Goal: Task Accomplishment & Management: Manage account settings

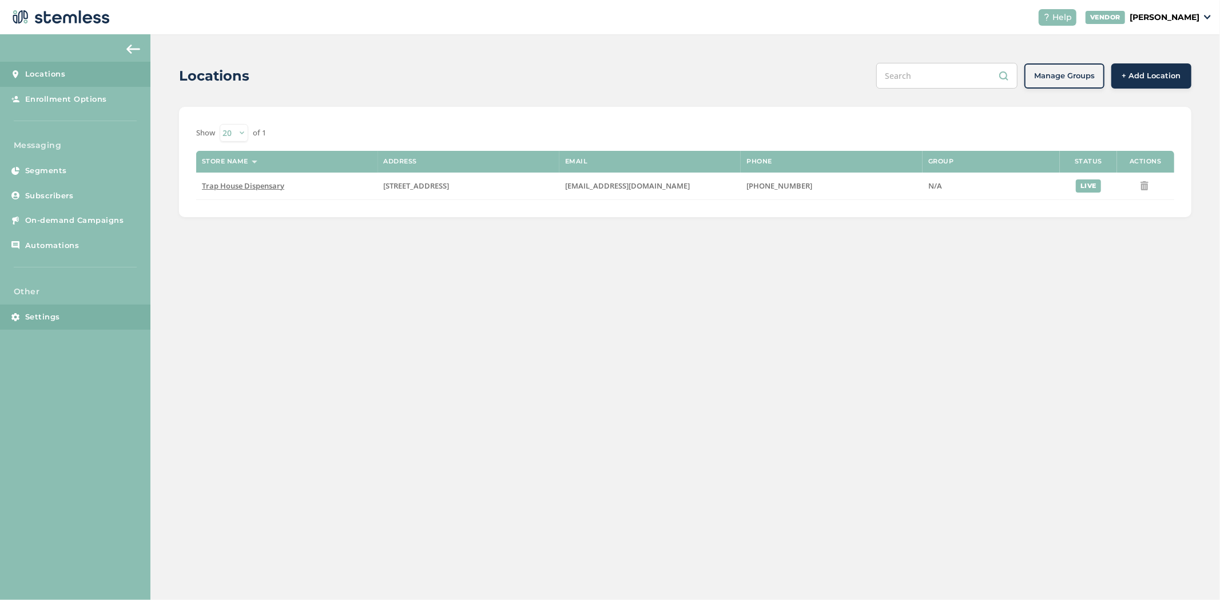
click at [66, 321] on link "Settings" at bounding box center [75, 317] width 150 height 25
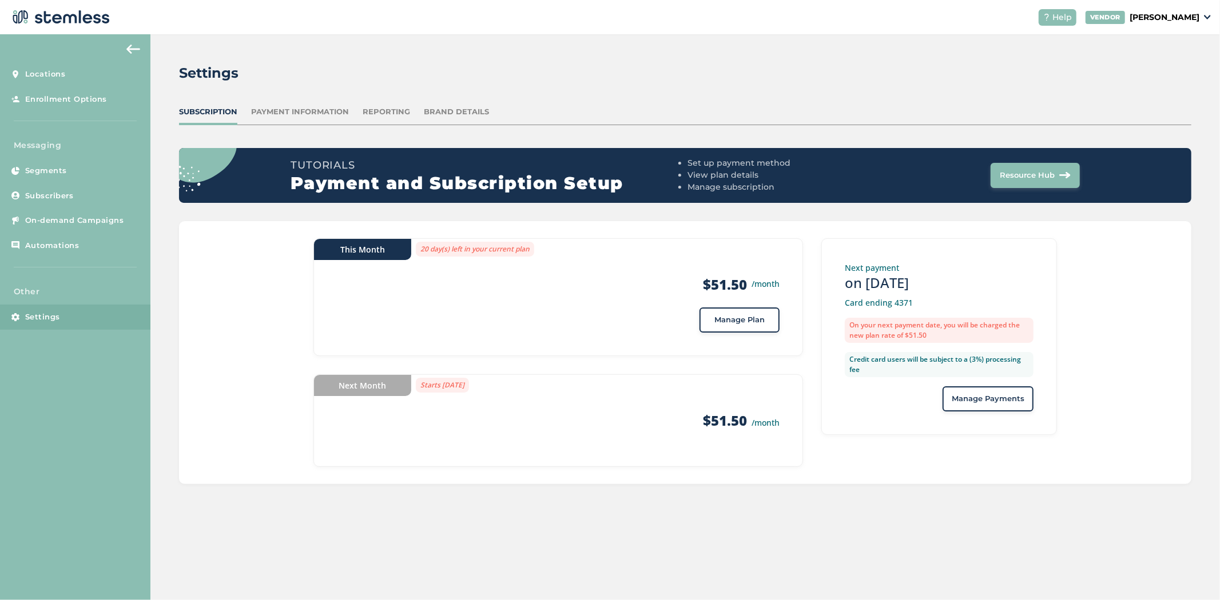
click at [333, 109] on div "Payment Information" at bounding box center [300, 111] width 98 height 11
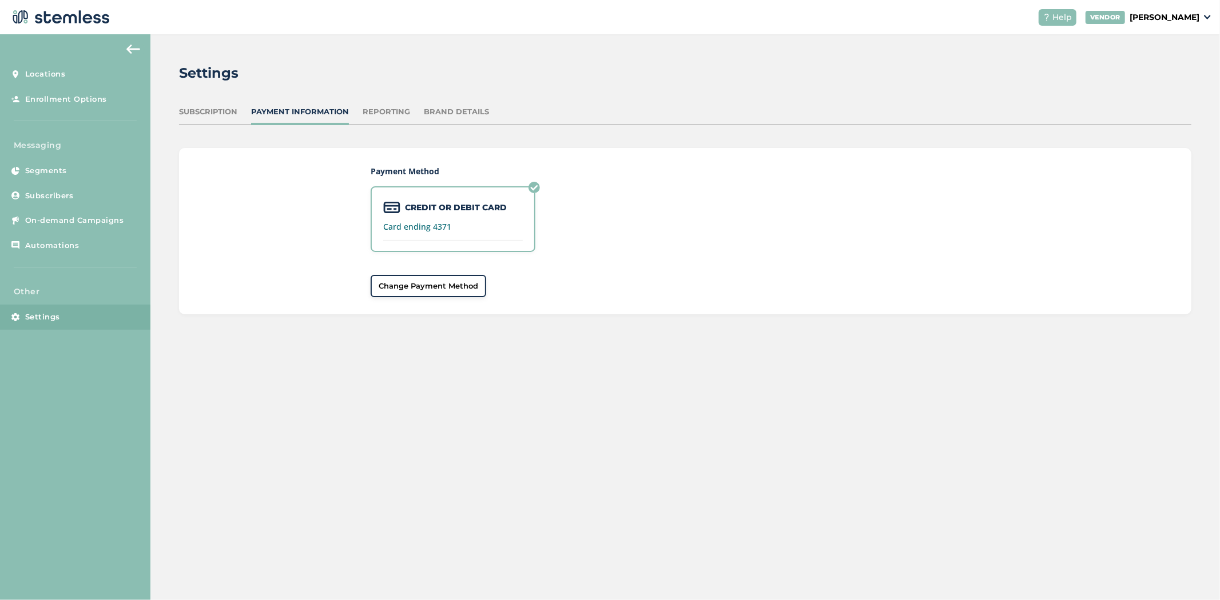
click at [371, 108] on div "Reporting" at bounding box center [386, 111] width 47 height 11
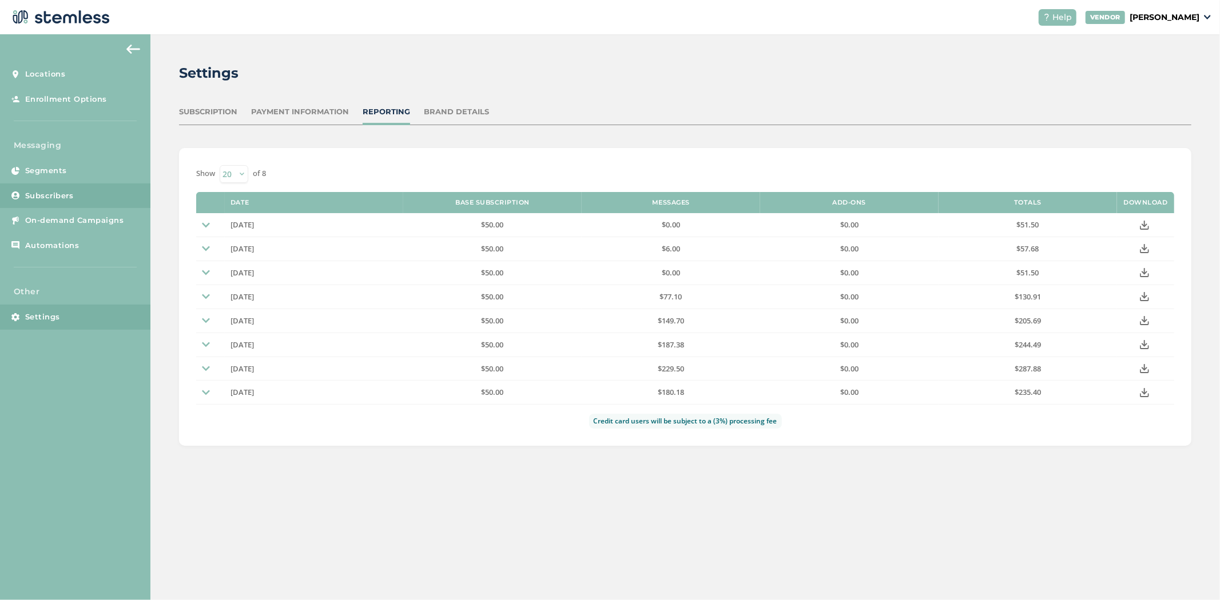
click at [69, 201] on span "Subscribers" at bounding box center [49, 195] width 49 height 11
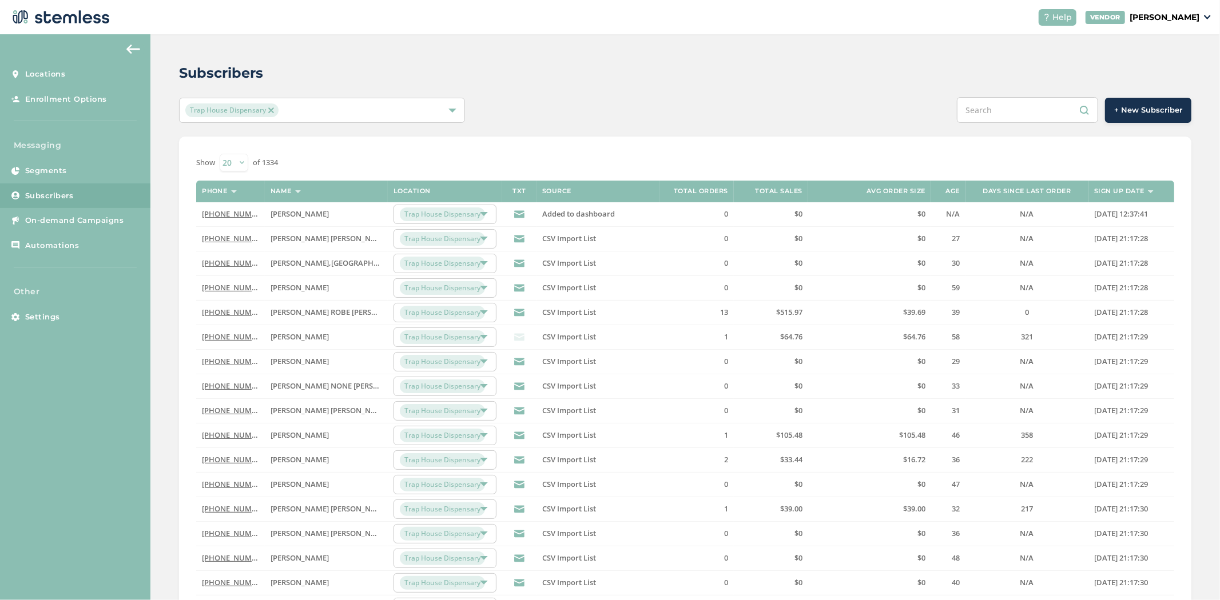
click at [237, 170] on select "20 50 100" at bounding box center [234, 163] width 29 height 18
click at [235, 210] on link "[PHONE_NUMBER]" at bounding box center [235, 214] width 66 height 10
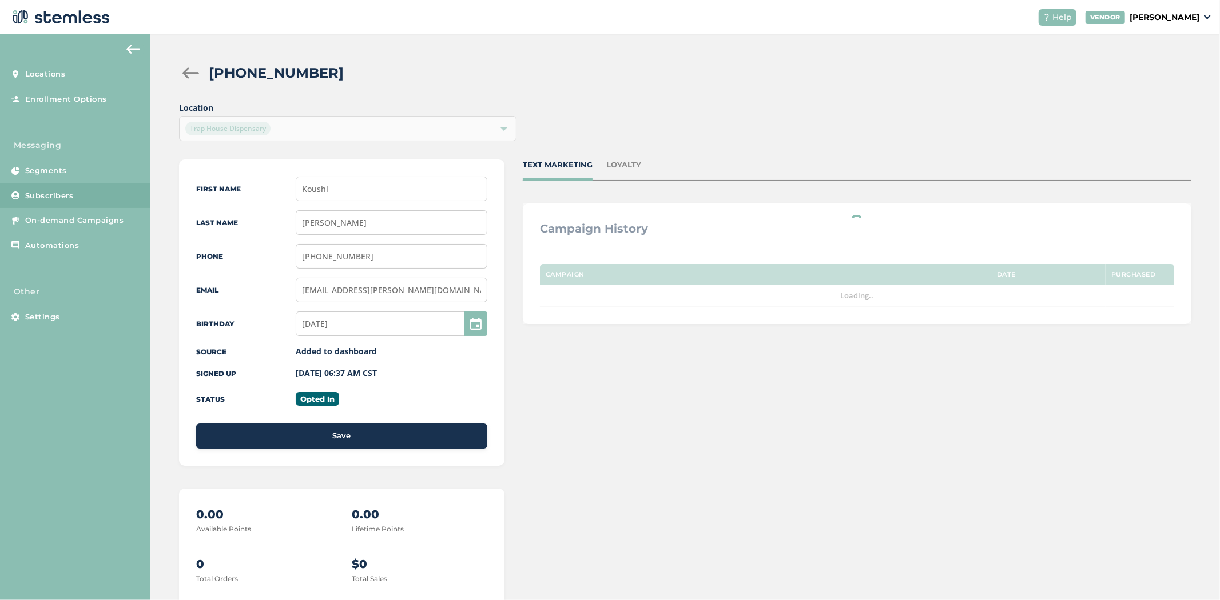
click at [189, 69] on div at bounding box center [190, 72] width 23 height 11
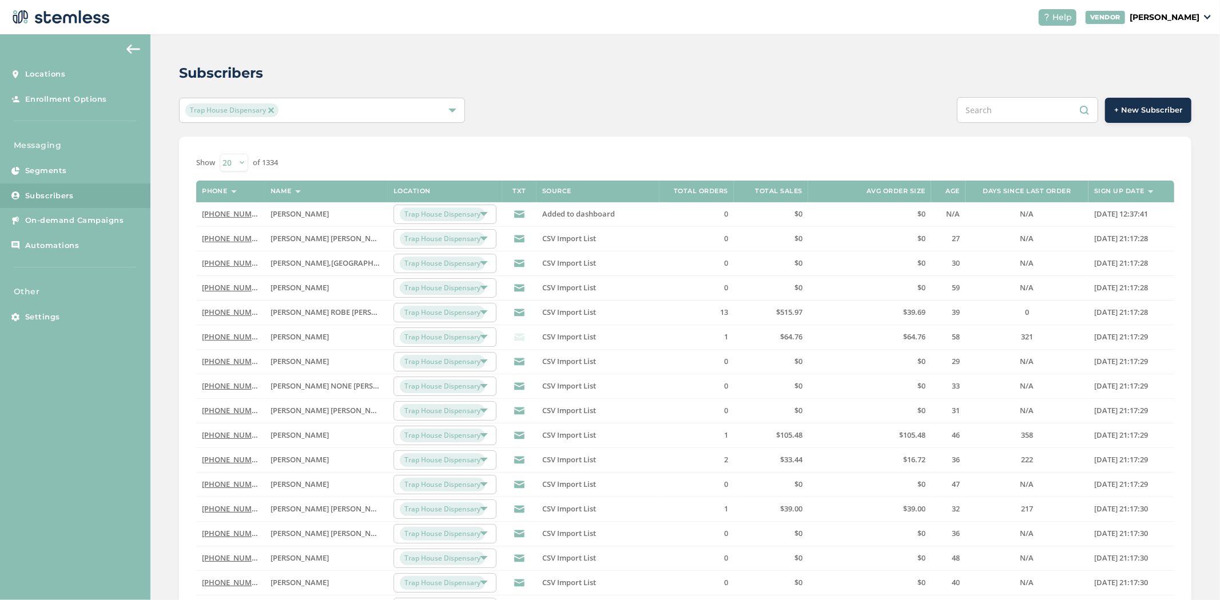
drag, startPoint x: 241, startPoint y: 161, endPoint x: 244, endPoint y: 170, distance: 9.4
click at [241, 161] on select "20 50 100" at bounding box center [234, 163] width 29 height 18
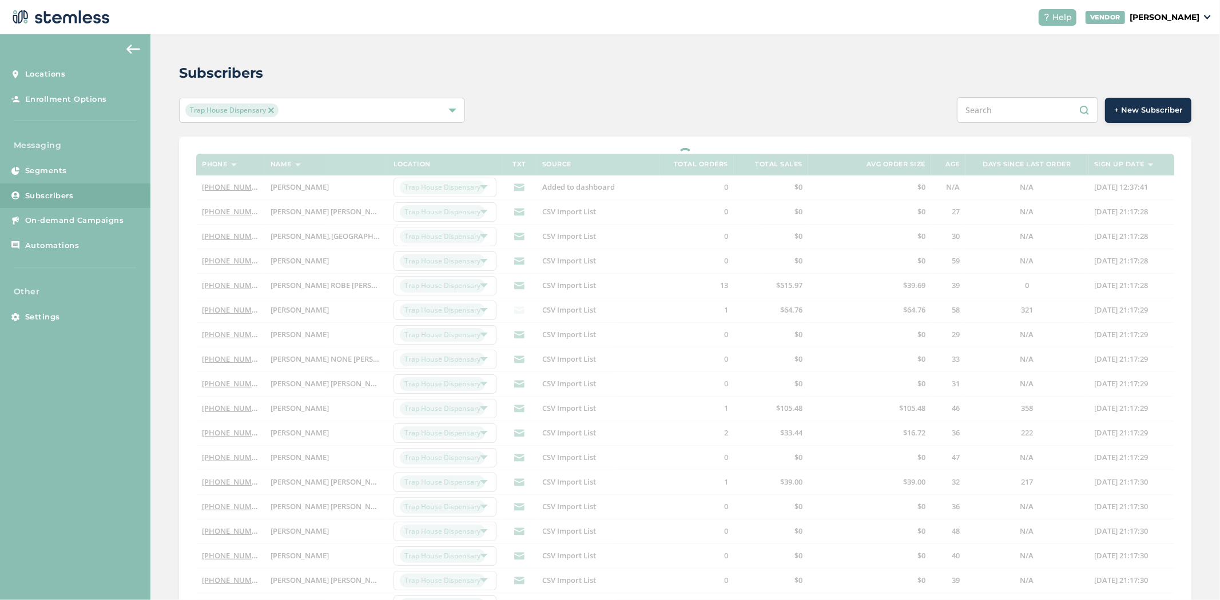
select select "100"
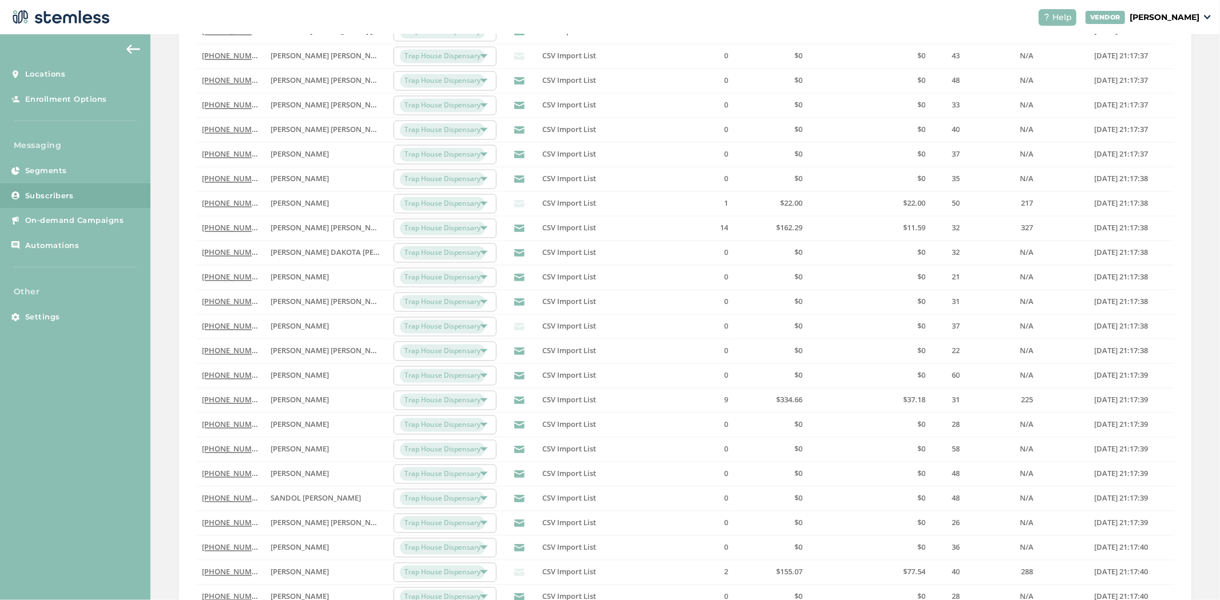
scroll to position [2157, 0]
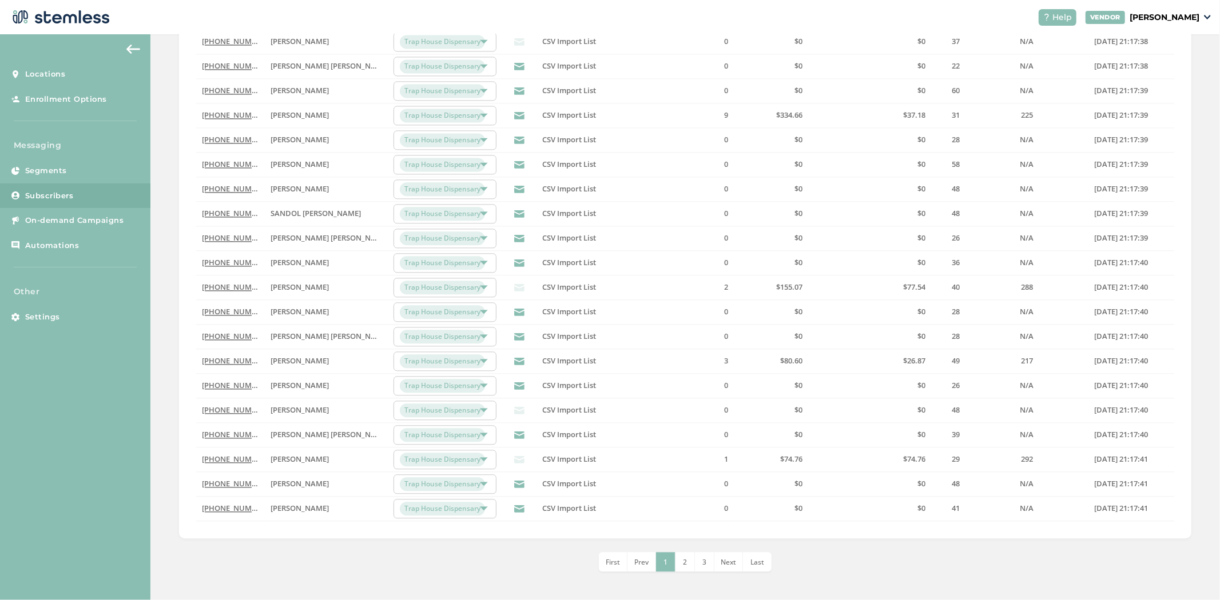
click at [751, 565] on span "Last" at bounding box center [757, 563] width 14 height 10
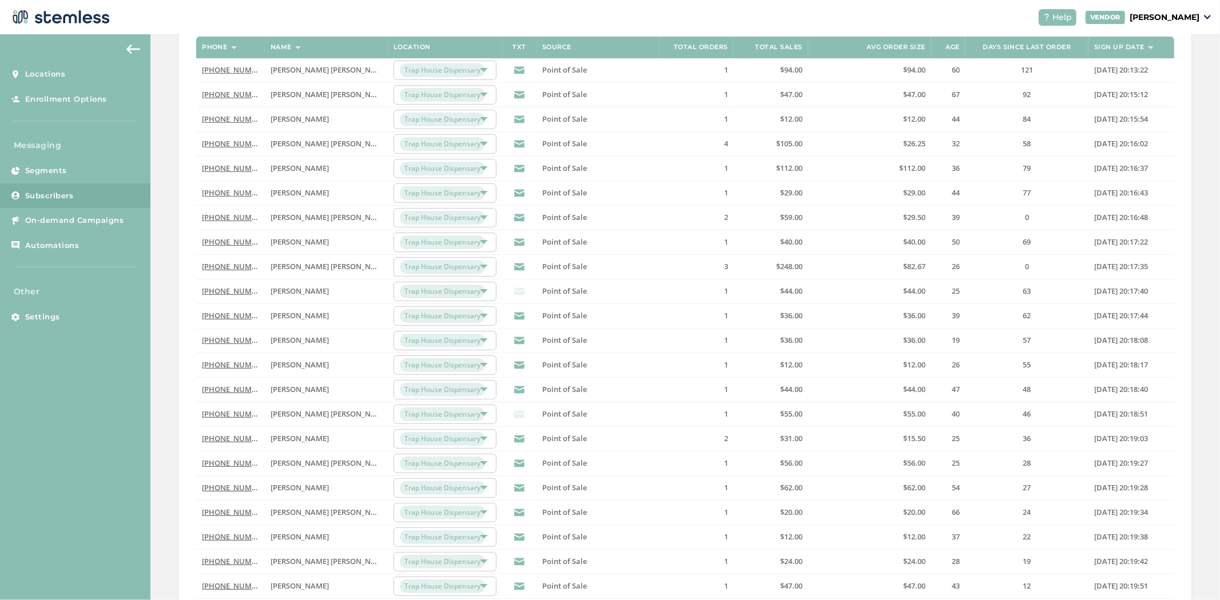
scroll to position [143, 0]
